Goal: Task Accomplishment & Management: Use online tool/utility

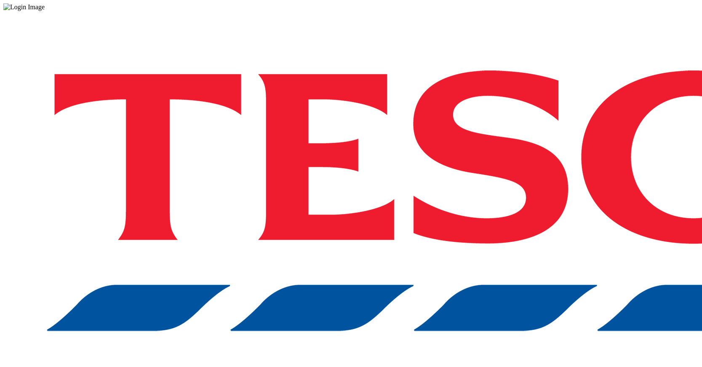
click at [498, 204] on div "Log in to the Spectra’s dashboard using [PERSON_NAME]’s credentials. If you don…" at bounding box center [351, 220] width 696 height 419
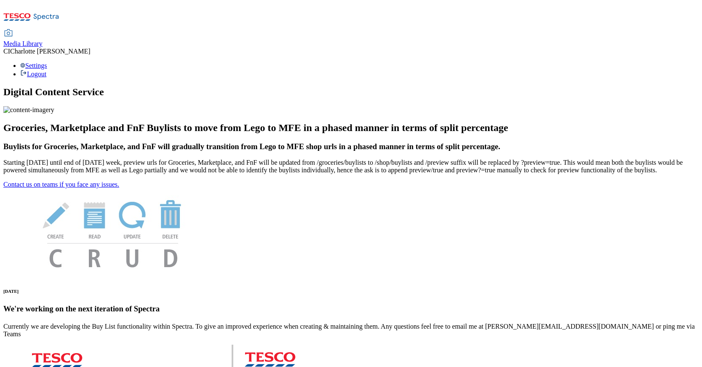
click at [43, 40] on span "Media Library" at bounding box center [22, 43] width 39 height 7
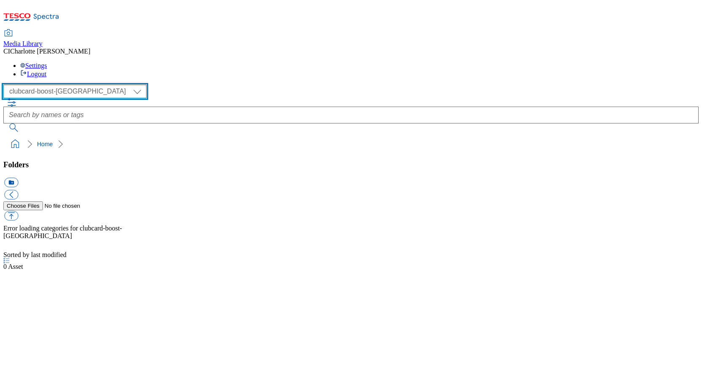
click at [53, 85] on select "Clubcard Boost UK Clubcard Marketing Clubcard ROI clubcard-boost-uk Dotcom UK G…" at bounding box center [74, 91] width 143 height 13
select select "flare-ghs-mktg"
click at [6, 85] on select "Clubcard Boost UK Clubcard Marketing Clubcard ROI clubcard-boost-uk Dotcom UK G…" at bounding box center [74, 91] width 143 height 13
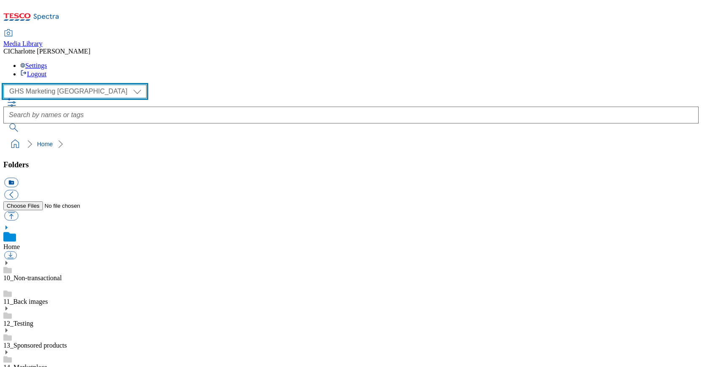
scroll to position [0, 0]
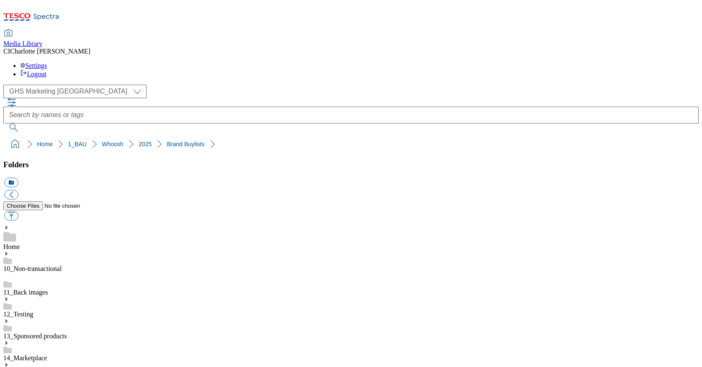
scroll to position [717, 0]
click at [18, 178] on button "icon_new_folder" at bounding box center [11, 183] width 14 height 10
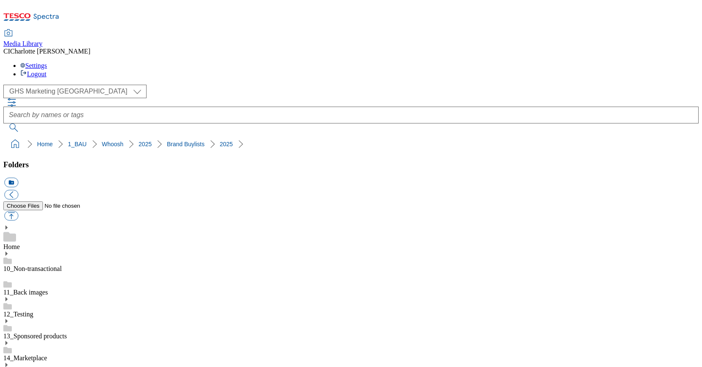
paste input "Aptamil"
type input "2527 - 417150 - Aptamil"
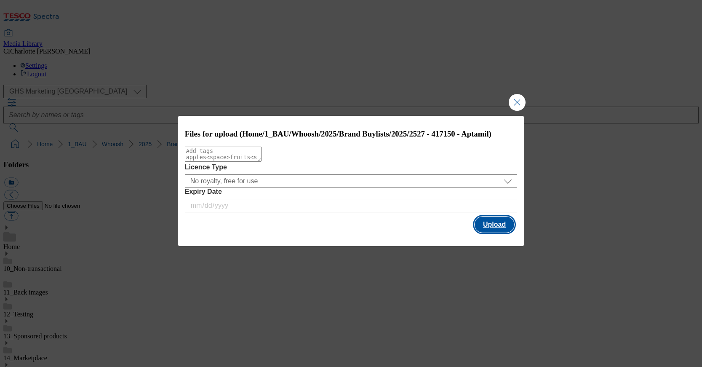
click at [489, 223] on button "Upload" at bounding box center [495, 225] width 40 height 16
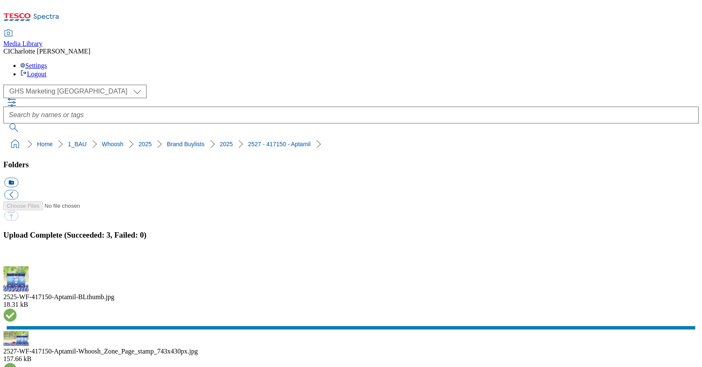
click at [288, 85] on div "( optional ) Clubcard Boost UK Clubcard Marketing Clubcard ROI clubcard-boost-u…" at bounding box center [351, 118] width 696 height 67
click at [291, 136] on ol "Home 1_BAU Whoosh 2025 Brand Buylists 2025 2527 - 417150 - Aptamil" at bounding box center [353, 144] width 691 height 16
drag, startPoint x: 300, startPoint y: 79, endPoint x: 211, endPoint y: 78, distance: 89.3
click at [211, 136] on ol "Home 1_BAU Whoosh 2025 Brand Buylists 2025 2527 - 417150 - Aptamil" at bounding box center [353, 144] width 691 height 16
copy link "2527 - 417150 - Aptamil"
